Goal: Task Accomplishment & Management: Manage account settings

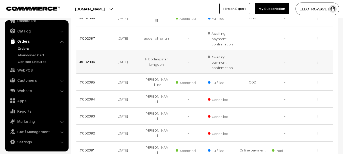
scroll to position [25, 0]
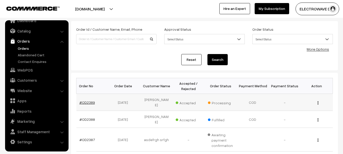
click at [85, 101] on link "#OD2389" at bounding box center [88, 102] width 16 height 4
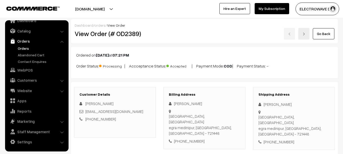
click at [24, 50] on link "Orders" at bounding box center [42, 48] width 50 height 5
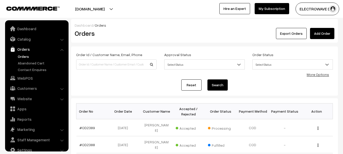
scroll to position [8, 0]
